Goal: Navigation & Orientation: Find specific page/section

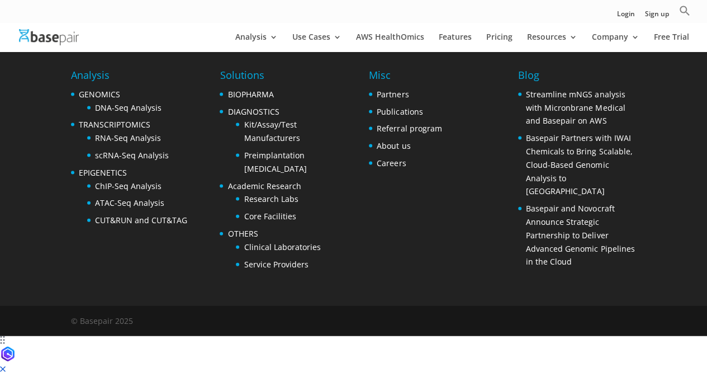
scroll to position [5405, 0]
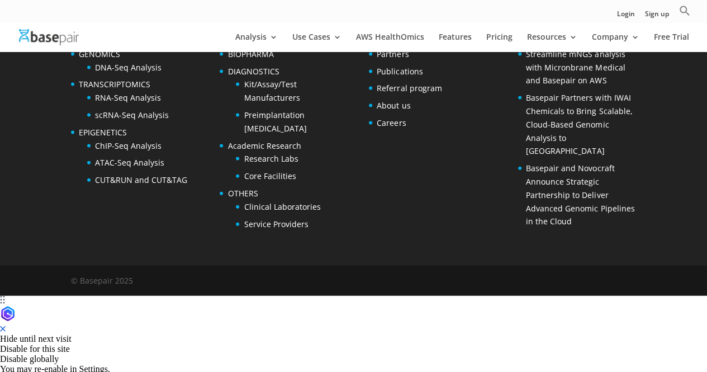
click at [64, 35] on img at bounding box center [49, 37] width 60 height 16
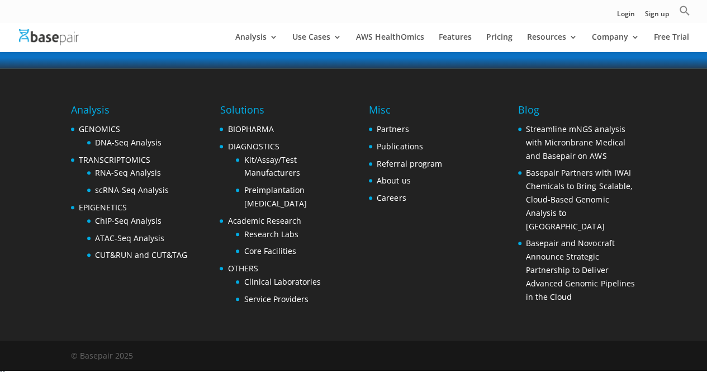
scroll to position [2305, 0]
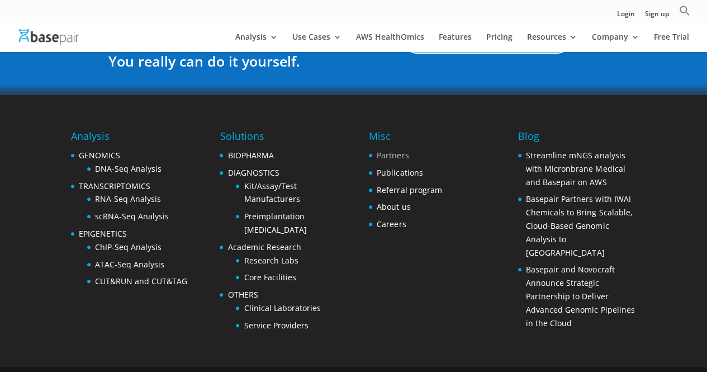
click at [399, 150] on link "Partners" at bounding box center [393, 155] width 32 height 11
